Goal: Task Accomplishment & Management: Complete application form

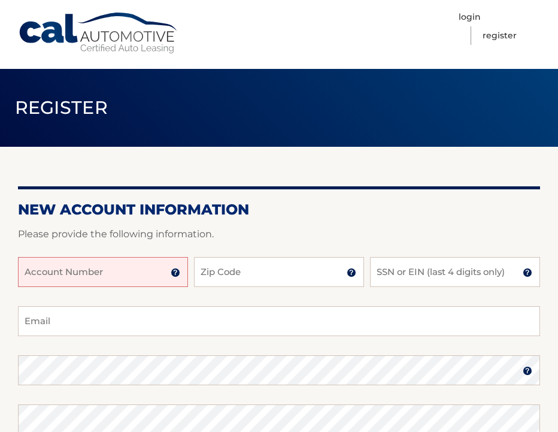
click at [164, 282] on input "Account Number" at bounding box center [103, 272] width 170 height 30
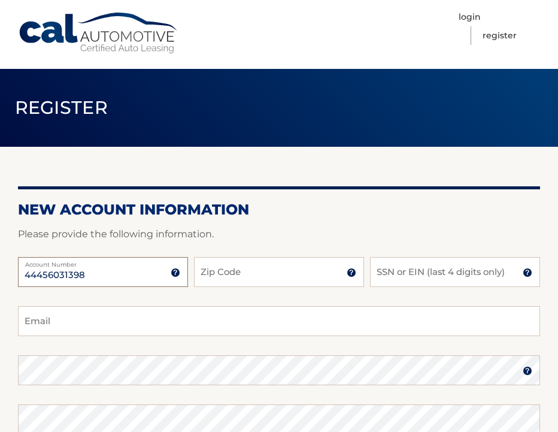
type input "44456031398"
type input "11367"
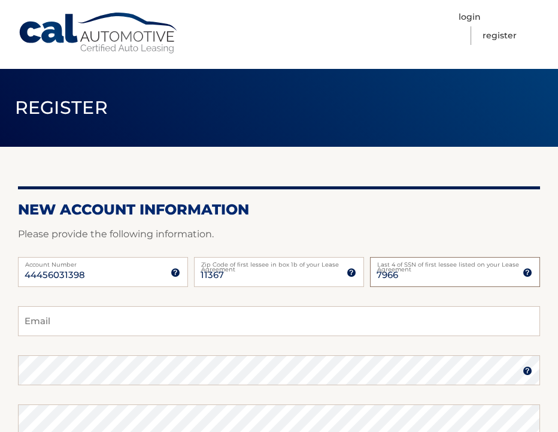
type input "7966"
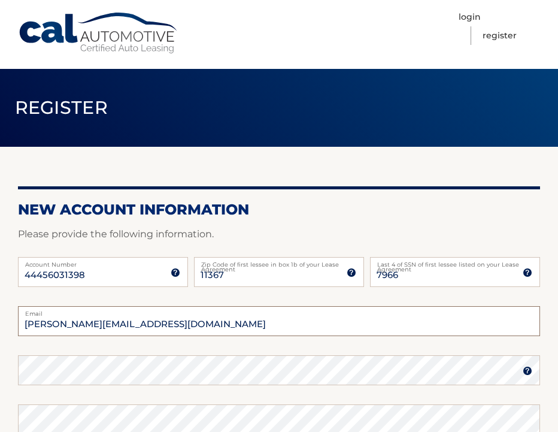
type input "m.s.morgan@hotmail.com"
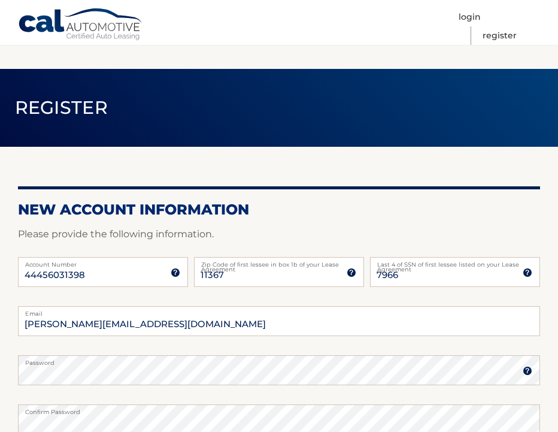
scroll to position [253, 0]
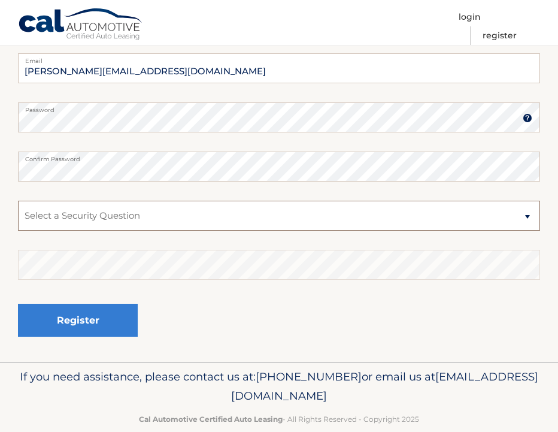
select select "2"
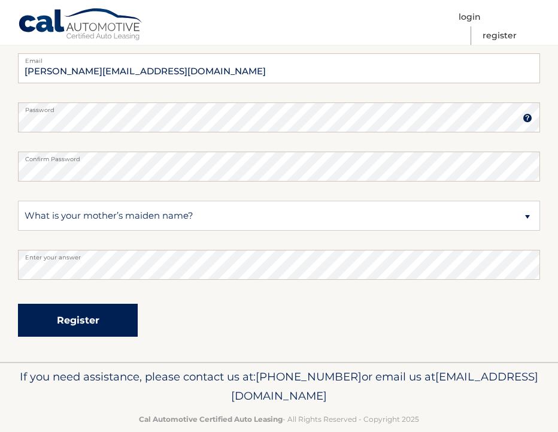
click at [111, 313] on button "Register" at bounding box center [78, 320] width 120 height 33
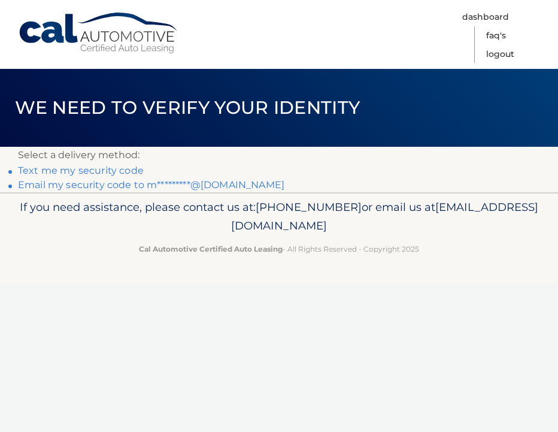
click at [210, 183] on link "Email my security code to m*********@[DOMAIN_NAME]" at bounding box center [151, 184] width 267 height 11
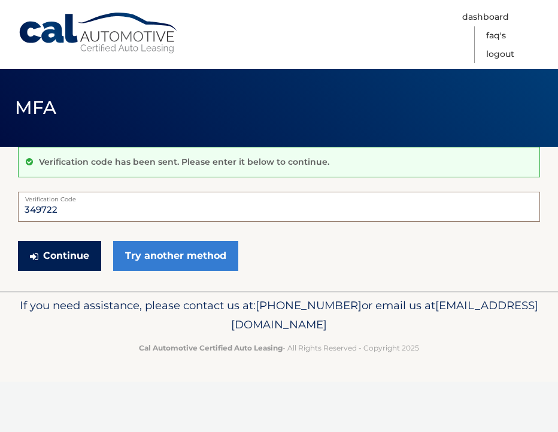
type input "349722"
click at [72, 268] on button "Continue" at bounding box center [59, 256] width 83 height 30
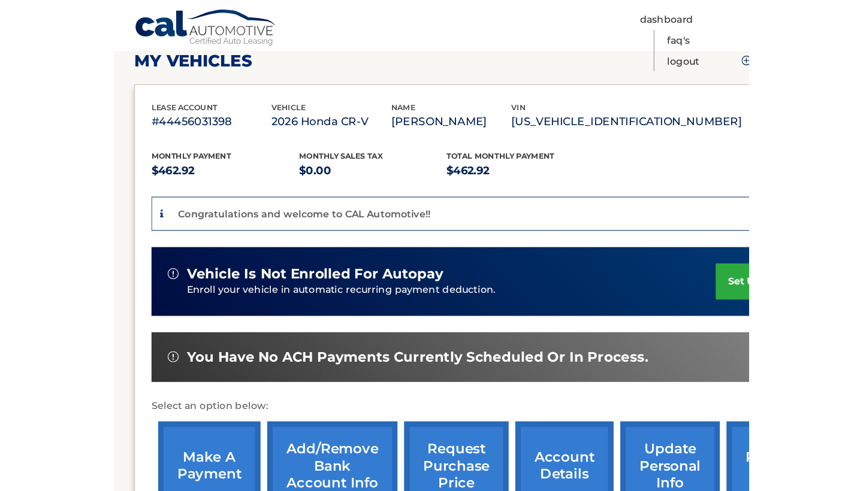
scroll to position [175, 0]
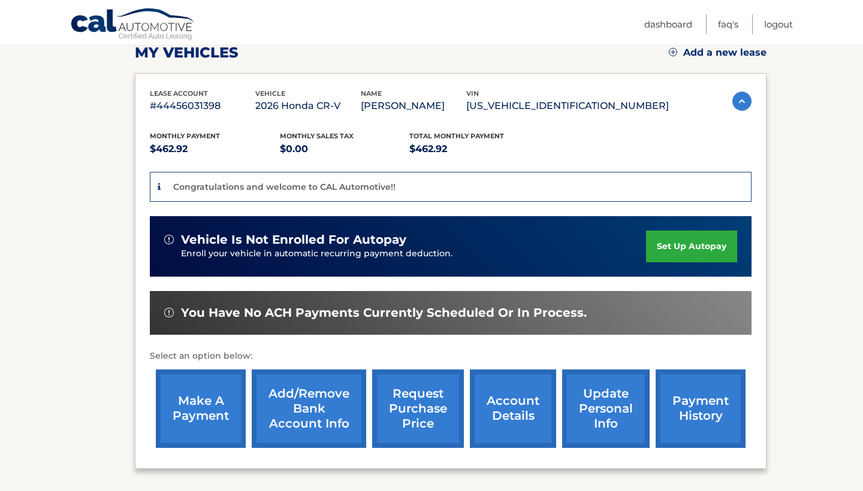
click at [558, 244] on link "set up autopay" at bounding box center [691, 247] width 91 height 32
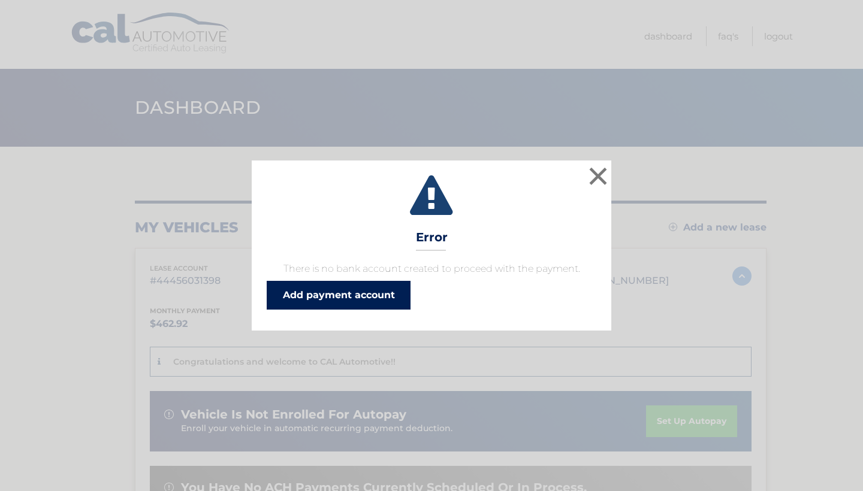
click at [399, 283] on link "Add payment account" at bounding box center [339, 295] width 144 height 29
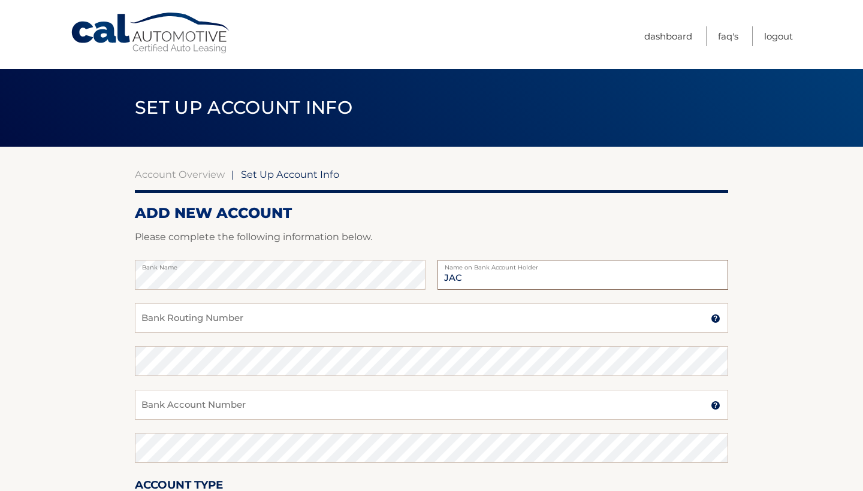
click at [482, 276] on input "JAC" at bounding box center [582, 275] width 291 height 30
type input "J"
click at [573, 265] on label "Name on Bank Account Holder" at bounding box center [582, 265] width 291 height 10
click at [570, 274] on input "Jacqueline" at bounding box center [582, 275] width 291 height 30
type input "[PERSON_NAME]"
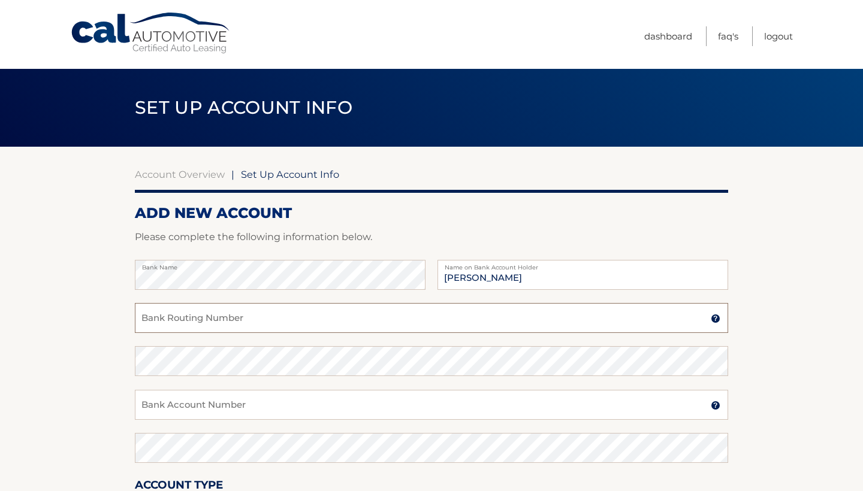
click at [514, 316] on input "Bank Routing Number" at bounding box center [431, 318] width 593 height 30
click at [234, 316] on input "Bank Routing Number" at bounding box center [431, 318] width 593 height 30
type input "026013673"
type input "0"
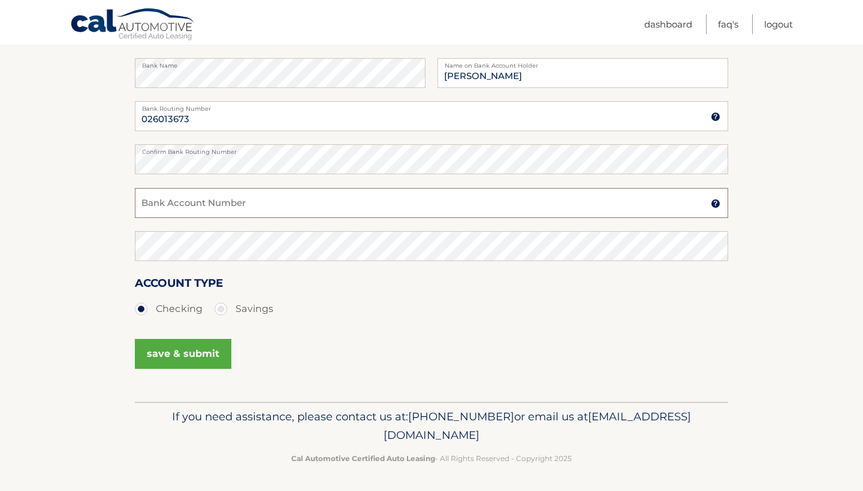
click at [316, 203] on input "Bank Account Number" at bounding box center [431, 203] width 593 height 30
type input "4318556929"
click at [218, 357] on button "save & submit" at bounding box center [183, 354] width 96 height 30
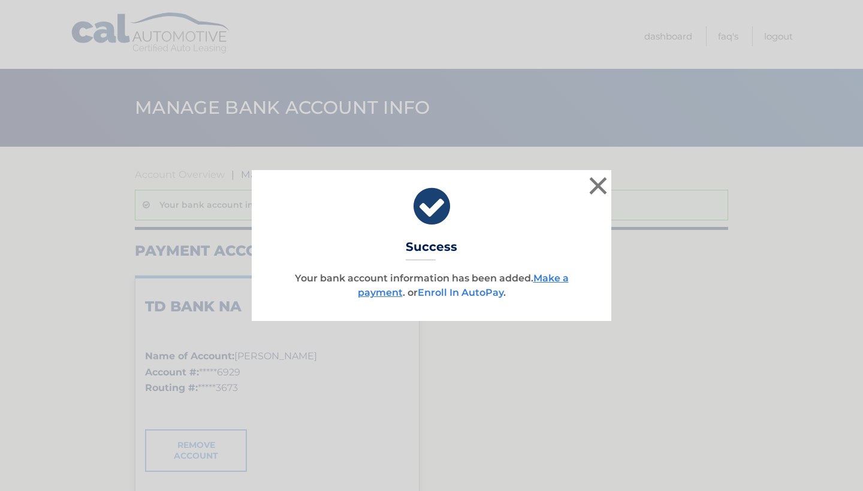
click at [445, 291] on link "Enroll In AutoPay" at bounding box center [461, 292] width 86 height 11
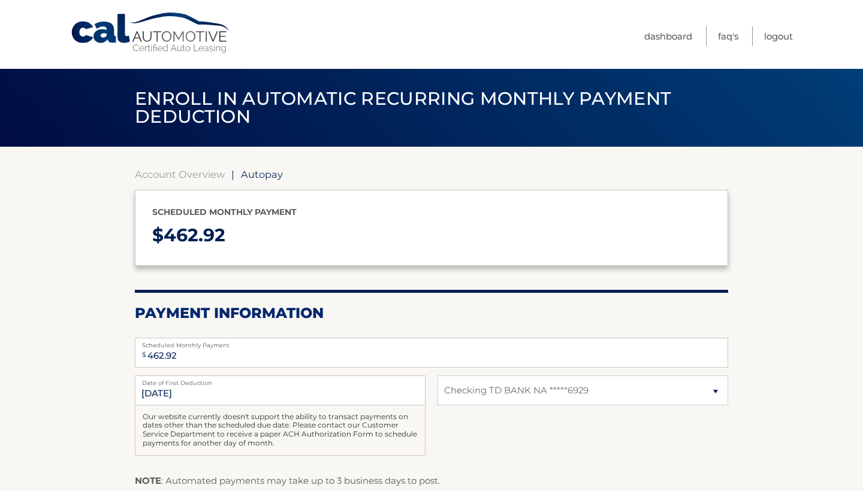
select select "NGJkYjAyMzctMGMxMS00ZGViLTllNDEtY2MyM2RkYjIwNzk3"
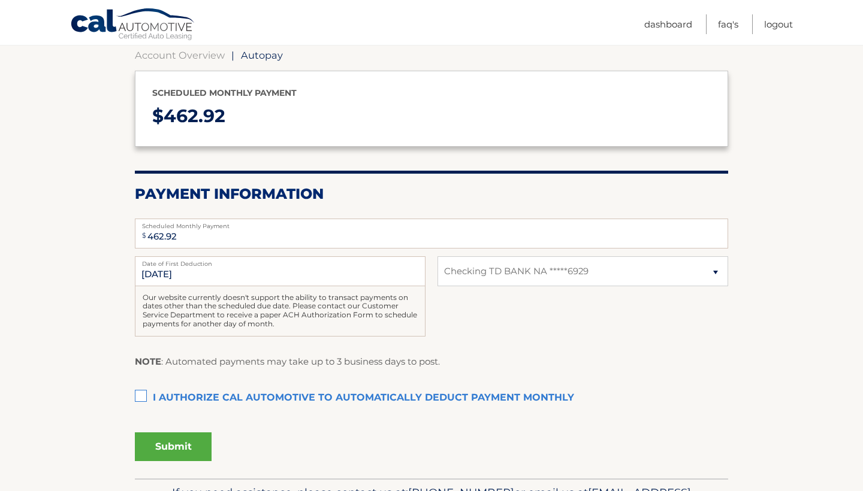
scroll to position [135, 0]
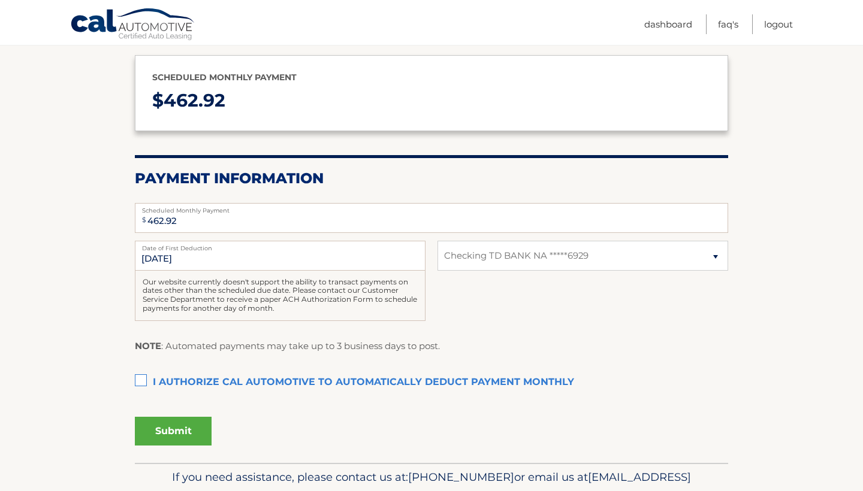
click at [146, 375] on label "I authorize cal automotive to automatically deduct payment monthly This checkbo…" at bounding box center [431, 383] width 593 height 24
click at [0, 0] on input "I authorize cal automotive to automatically deduct payment monthly This checkbo…" at bounding box center [0, 0] width 0 height 0
click at [152, 429] on button "Submit" at bounding box center [173, 431] width 77 height 29
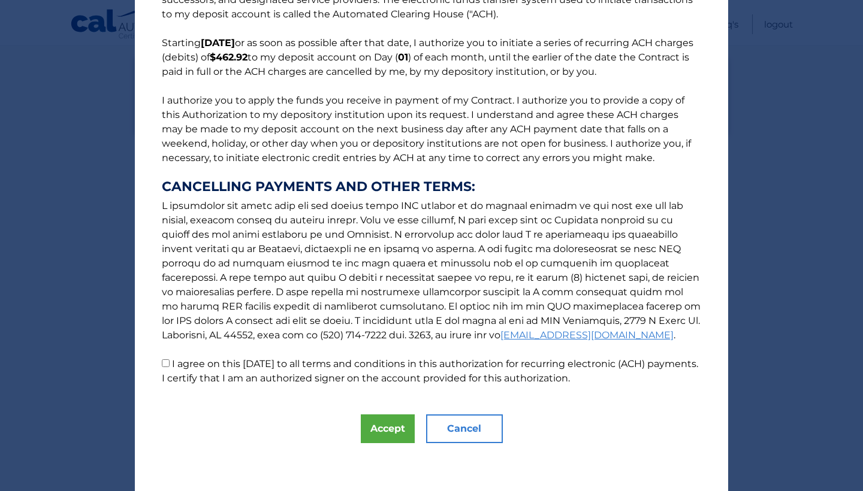
scroll to position [75, 0]
click at [383, 418] on button "Accept" at bounding box center [388, 429] width 54 height 29
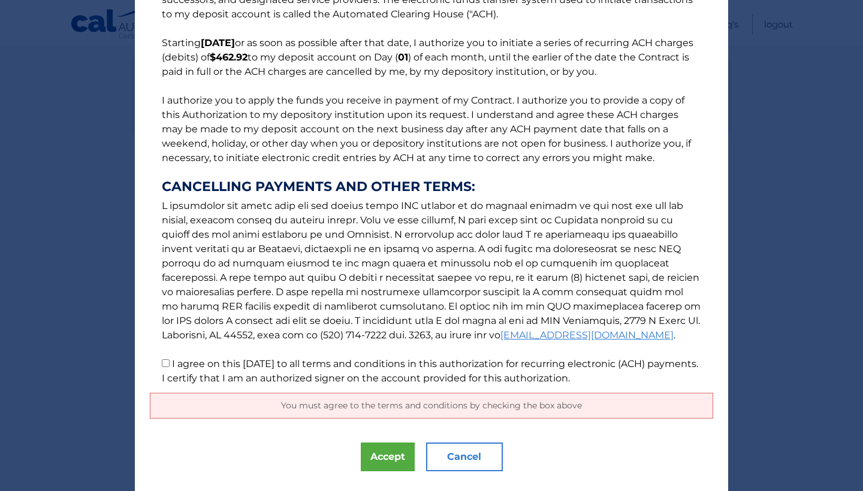
click at [166, 367] on input "I agree on this [DATE] to all terms and conditions in this authorization for re…" at bounding box center [166, 364] width 8 height 8
checkbox input "true"
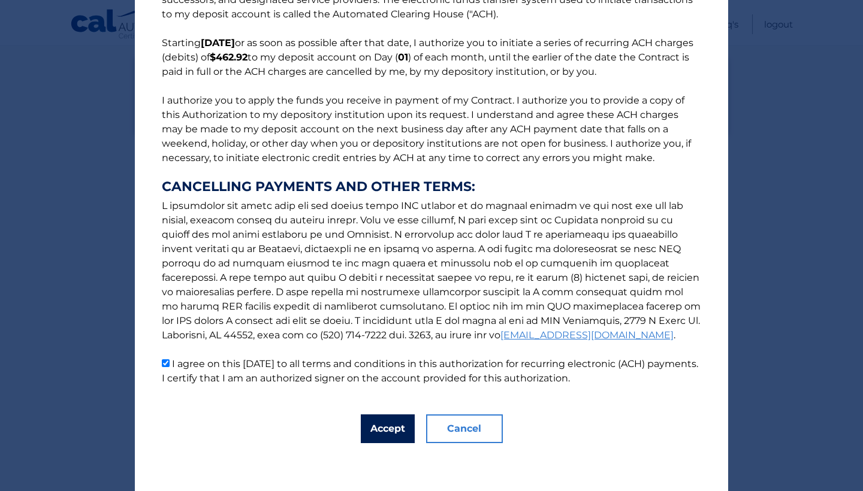
click at [373, 427] on button "Accept" at bounding box center [388, 429] width 54 height 29
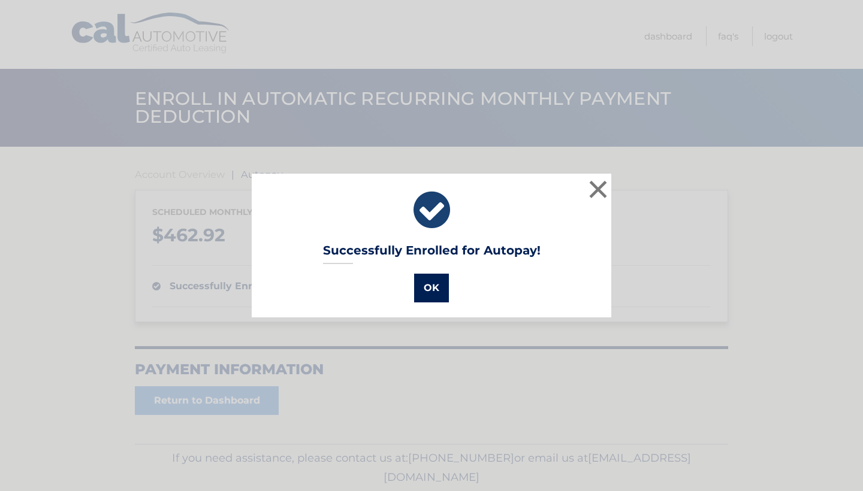
click at [436, 296] on button "OK" at bounding box center [431, 288] width 35 height 29
